Goal: Contribute content: Add original content to the website for others to see

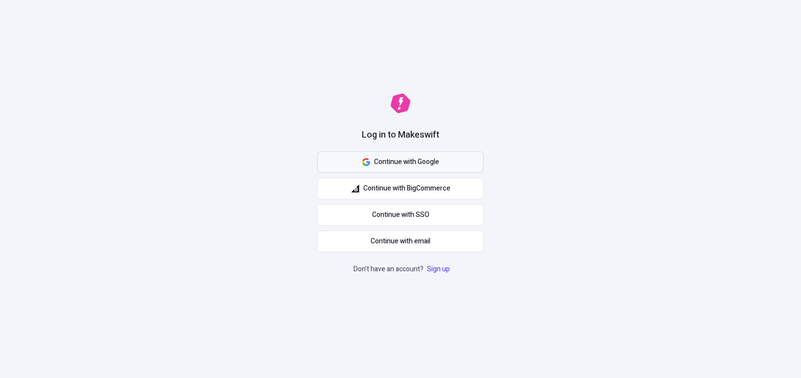
click at [441, 164] on button "Continue with Google" at bounding box center [400, 162] width 167 height 22
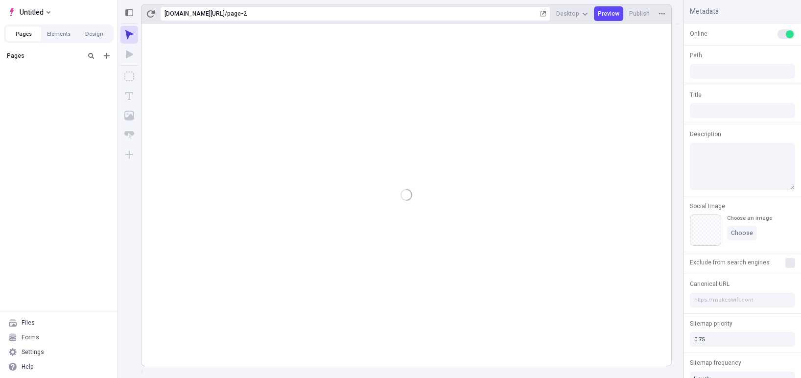
type input "/page-2"
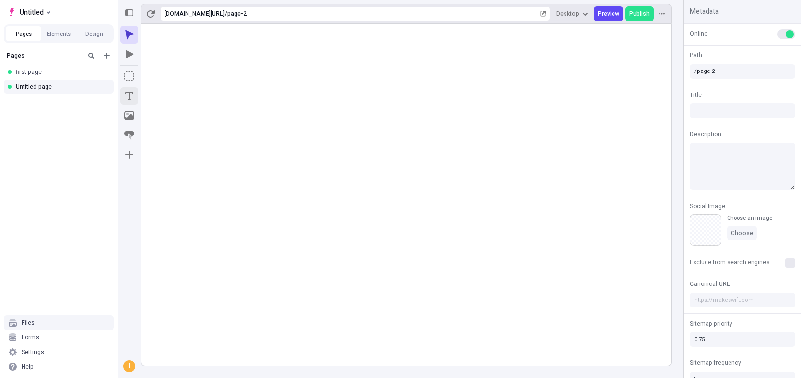
click at [129, 89] on button "Text" at bounding box center [129, 96] width 18 height 18
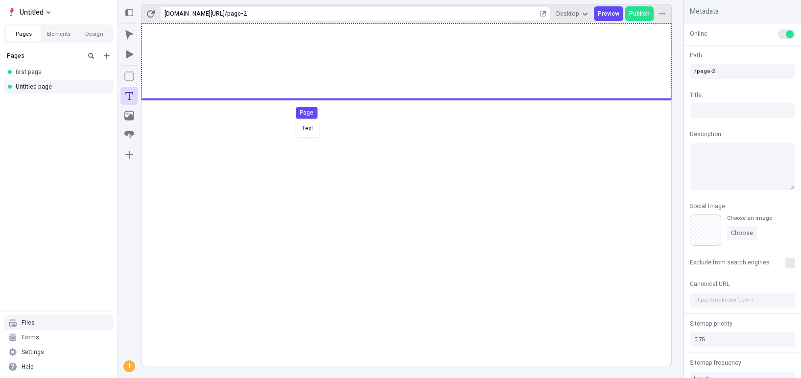
click at [294, 119] on div "Text Page" at bounding box center [400, 189] width 801 height 378
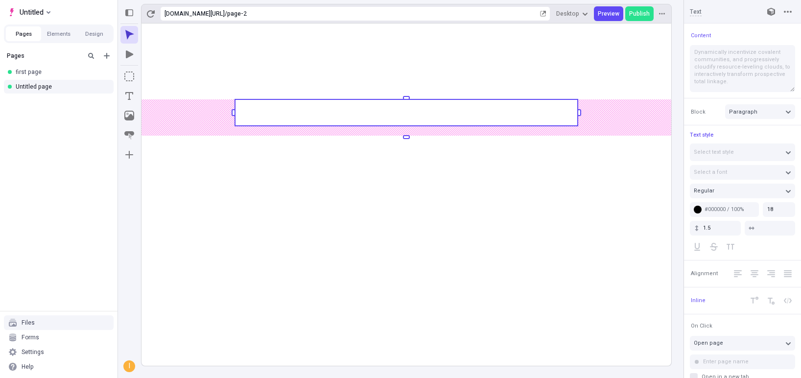
click at [360, 113] on rect at bounding box center [406, 112] width 343 height 26
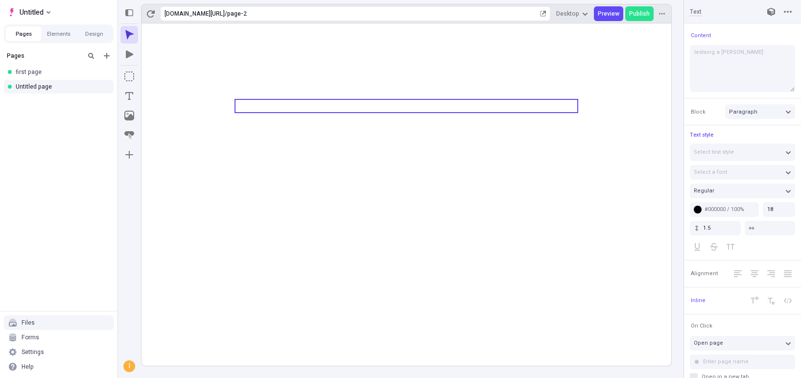
type textarea "testsing a change"
click at [499, 149] on icon at bounding box center [407, 195] width 530 height 342
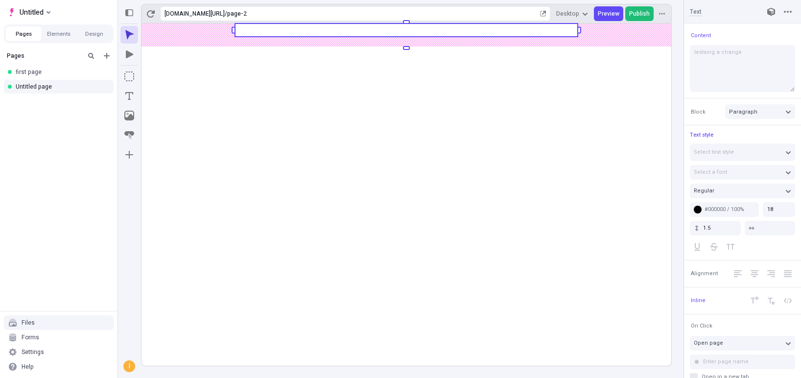
click at [638, 16] on span "Publish" at bounding box center [639, 14] width 21 height 8
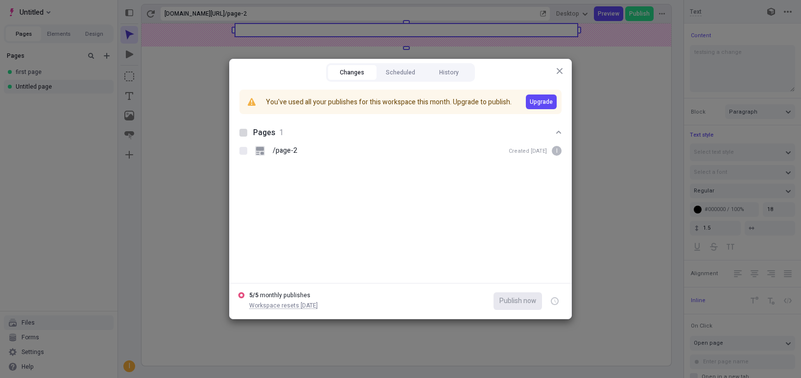
click at [246, 132] on div at bounding box center [243, 133] width 8 height 8
checkbox input "true"
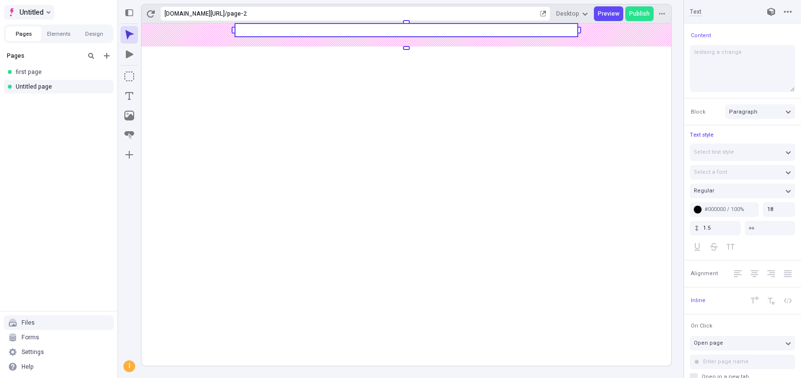
click at [42, 13] on span "Untitled" at bounding box center [32, 12] width 24 height 12
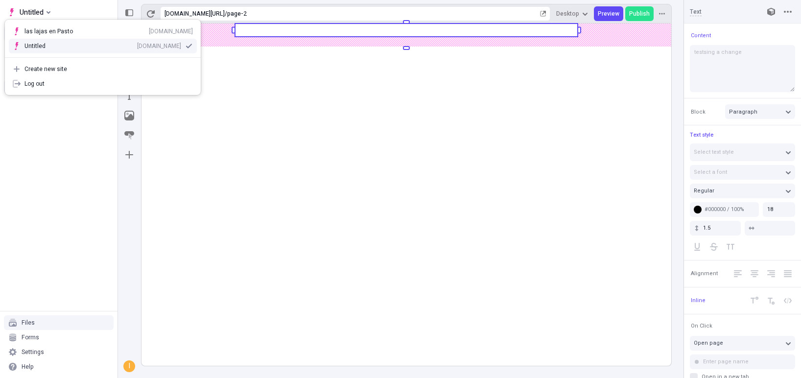
click at [47, 46] on div "Untitled" at bounding box center [41, 46] width 34 height 8
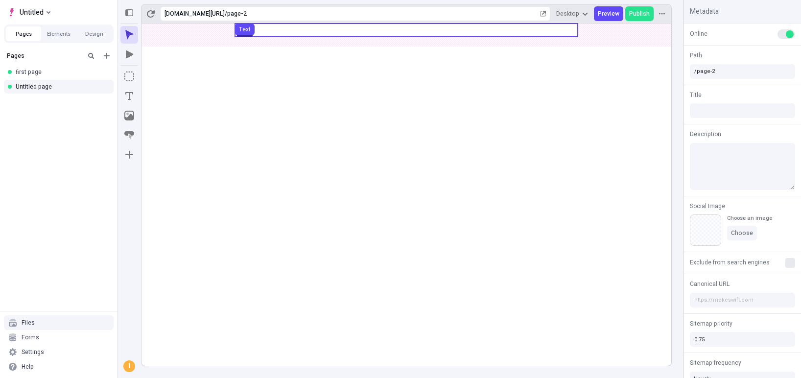
click at [281, 31] on use at bounding box center [406, 30] width 343 height 13
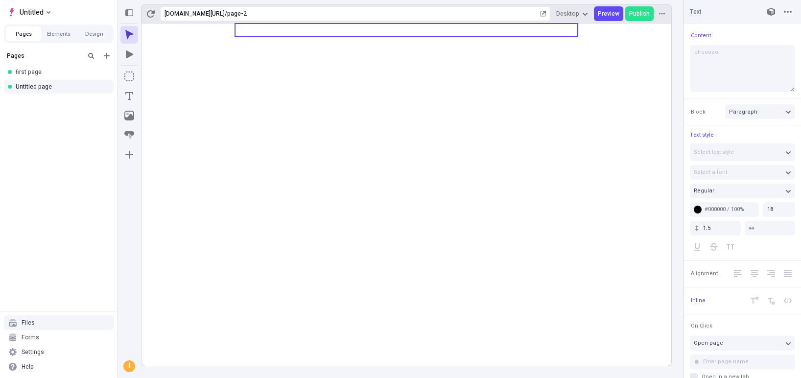
type textarea "otroooooo"
click at [535, 117] on icon at bounding box center [407, 195] width 530 height 342
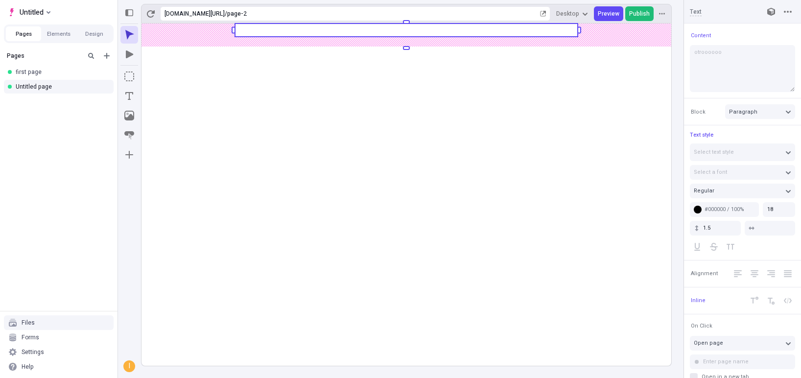
click at [642, 12] on span "Publish" at bounding box center [639, 14] width 21 height 8
click at [39, 8] on span "Untitled" at bounding box center [32, 12] width 24 height 12
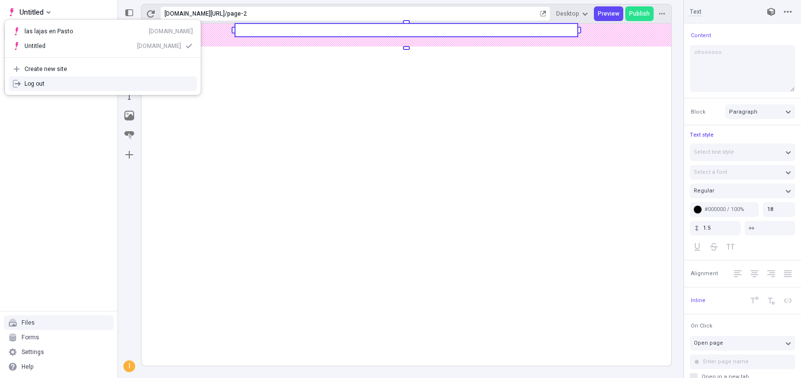
click at [50, 86] on div "Log out" at bounding box center [108, 84] width 168 height 8
